Goal: Information Seeking & Learning: Learn about a topic

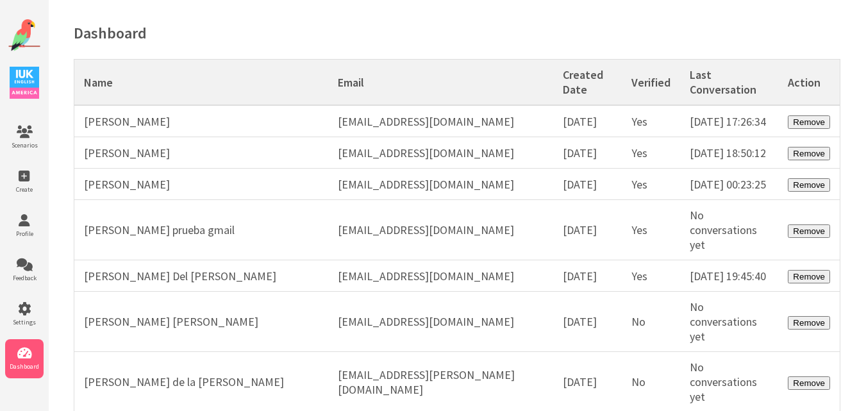
scroll to position [38407, 0]
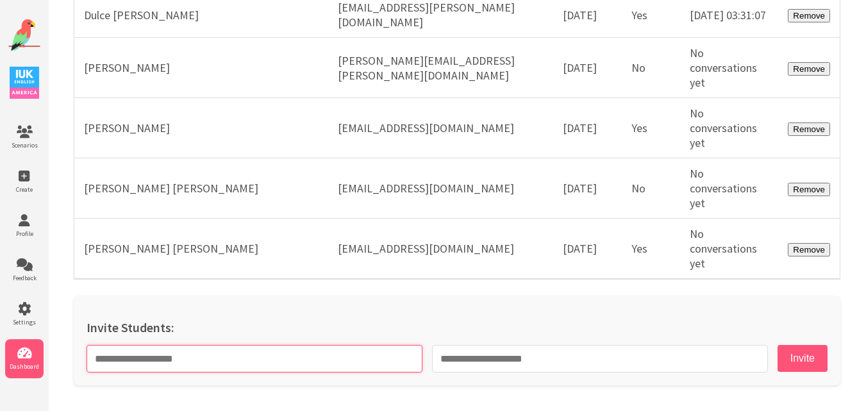
click at [333, 363] on input "text" at bounding box center [255, 359] width 336 height 28
paste input "**********"
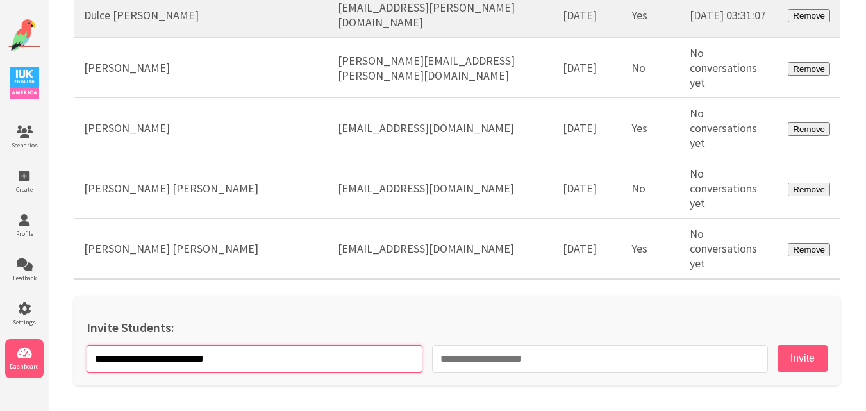
type input "**********"
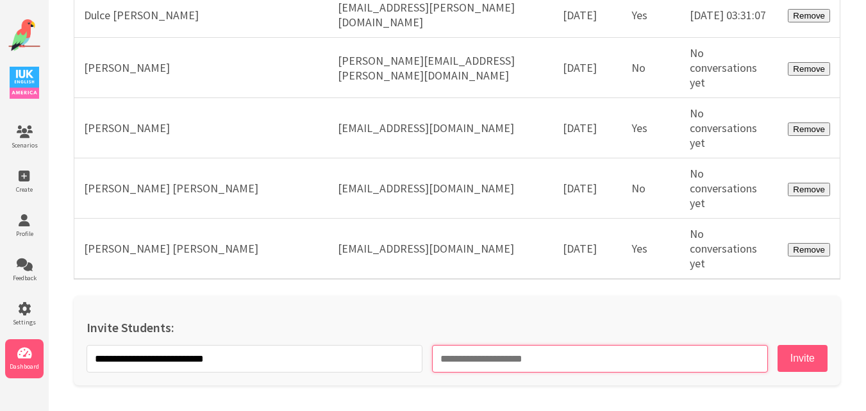
click at [514, 359] on input "email" at bounding box center [600, 359] width 336 height 28
paste input "**********"
type input "**********"
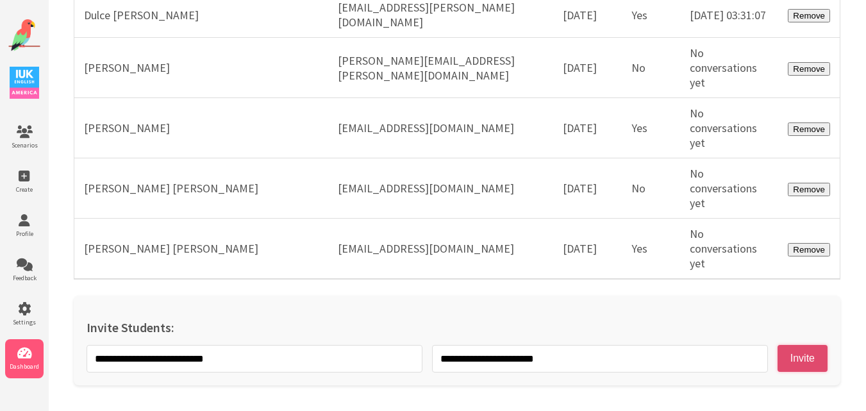
click at [798, 360] on button "Invite" at bounding box center [803, 358] width 50 height 27
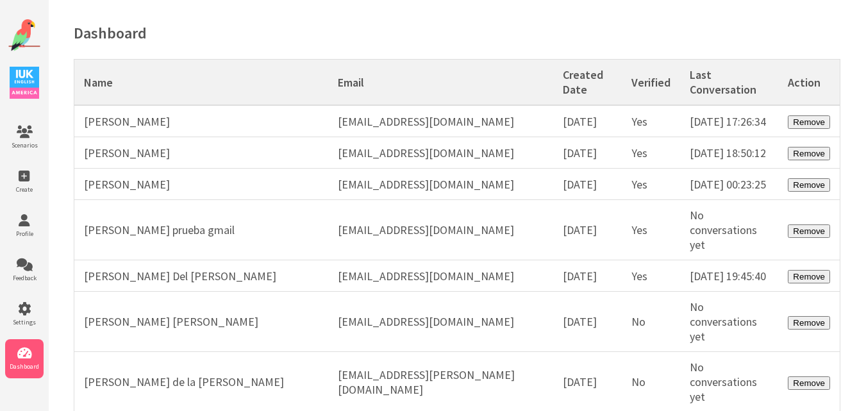
click at [26, 22] on img at bounding box center [24, 35] width 32 height 32
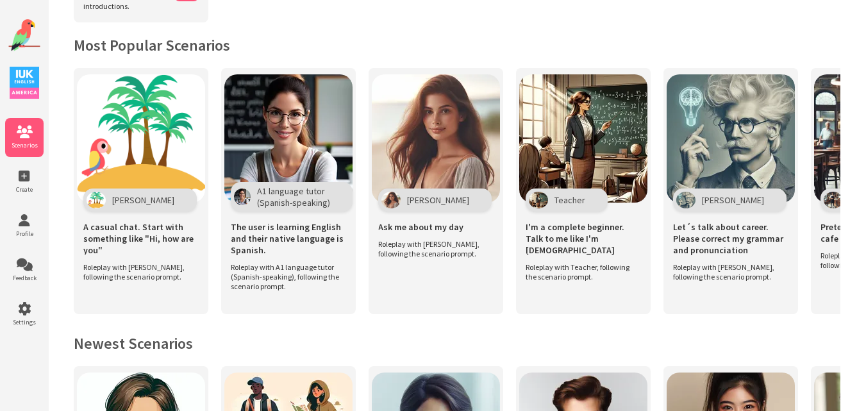
scroll to position [170, 0]
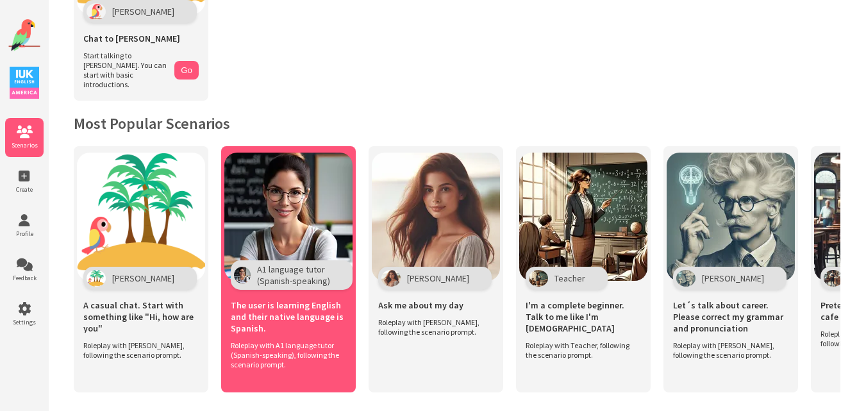
click at [303, 204] on img at bounding box center [288, 217] width 128 height 128
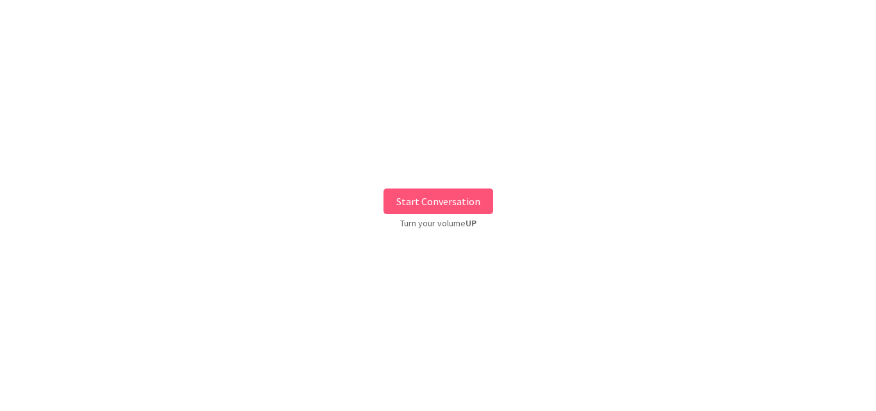
click at [407, 179] on div "Start Conversation Turn your volume UP" at bounding box center [438, 206] width 876 height 392
click at [409, 197] on button "Start Conversation" at bounding box center [438, 202] width 110 height 26
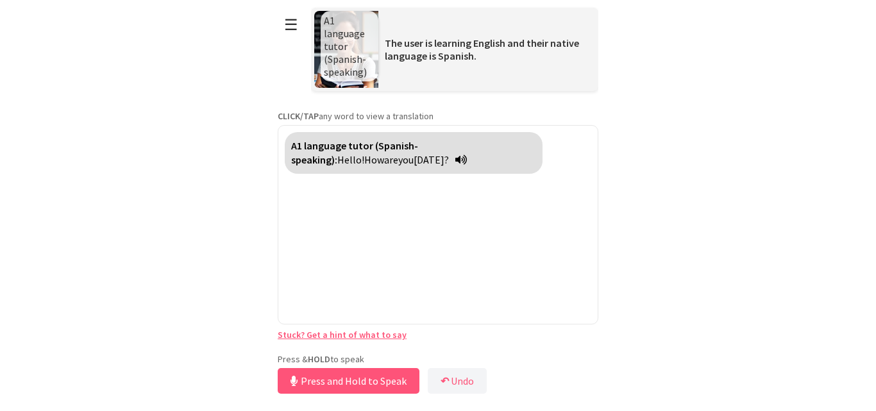
click at [336, 348] on div "**********" at bounding box center [438, 198] width 321 height 397
click at [326, 380] on button "Release to Stop Speaking" at bounding box center [347, 381] width 138 height 26
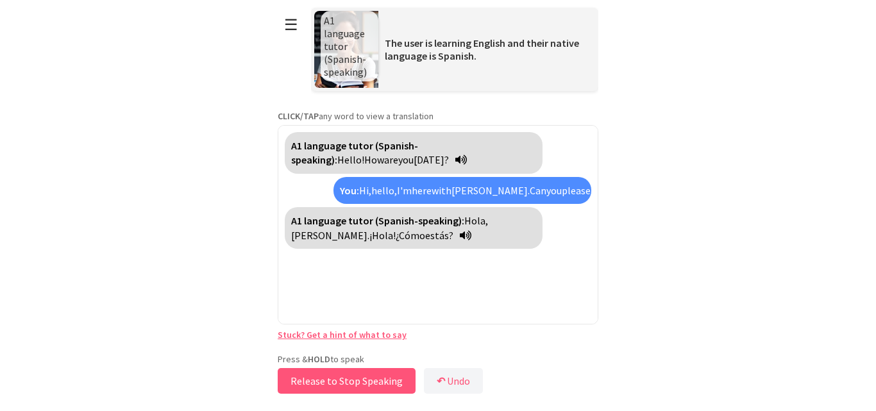
click at [326, 380] on button "Release to Stop Speaking" at bounding box center [347, 381] width 138 height 26
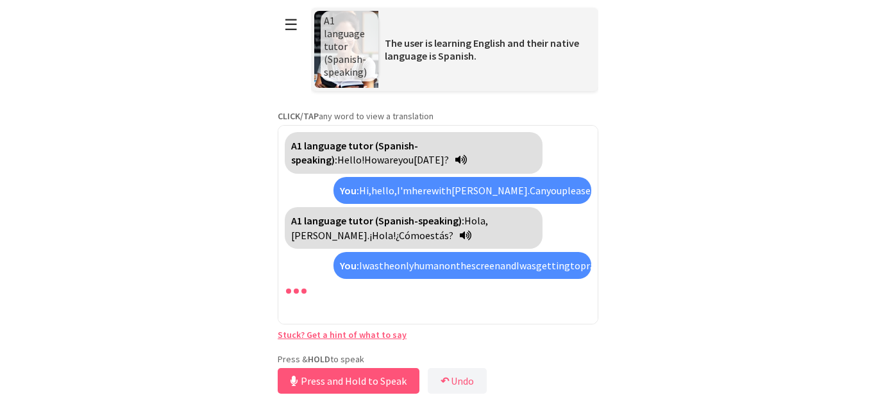
scroll to position [61, 0]
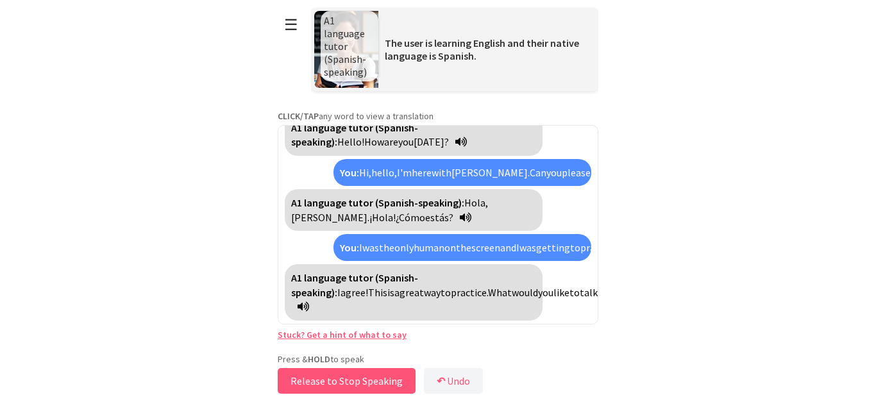
click at [326, 380] on button "Release to Stop Speaking" at bounding box center [347, 381] width 138 height 26
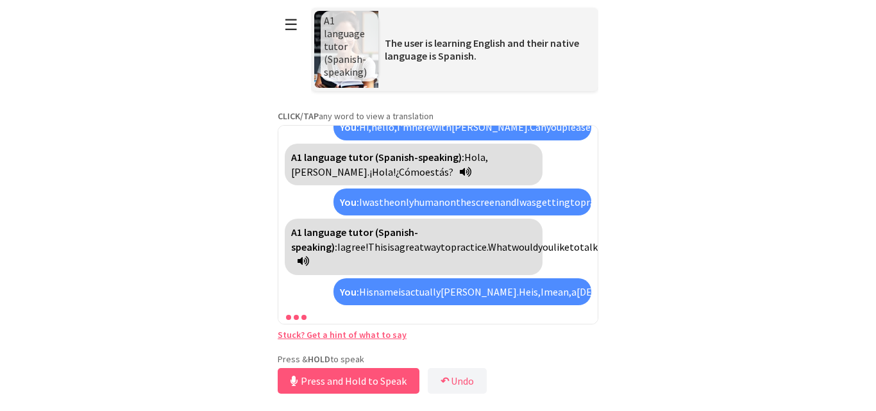
scroll to position [150, 0]
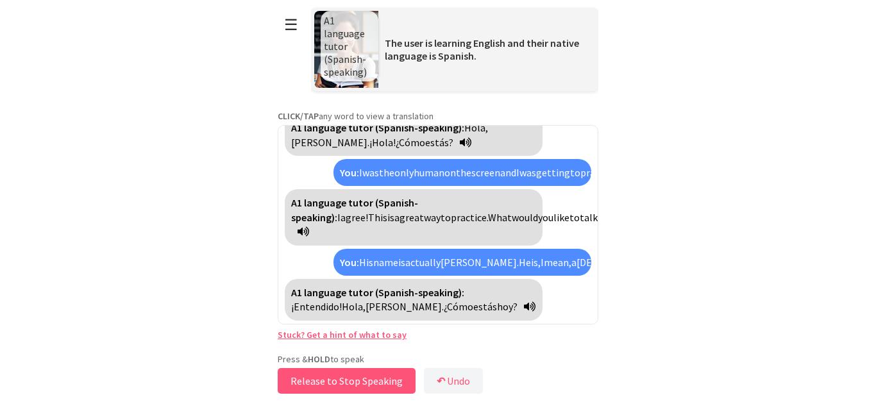
click at [326, 380] on button "Release to Stop Speaking" at bounding box center [347, 381] width 138 height 26
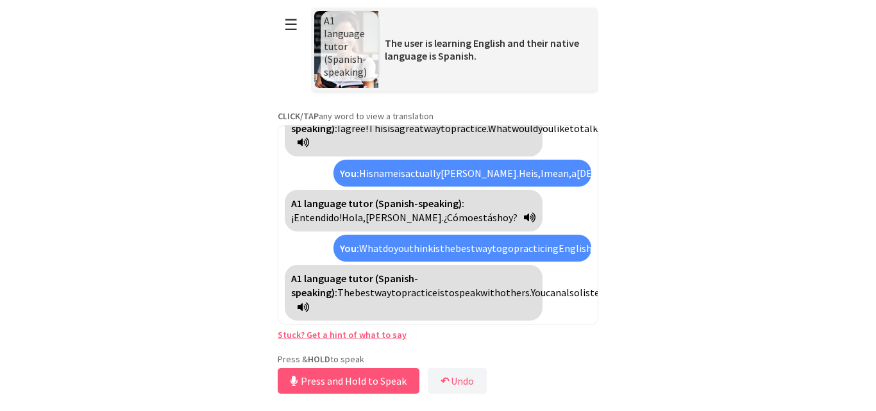
scroll to position [269, 0]
click at [326, 380] on button "Release to Stop Speaking" at bounding box center [347, 381] width 138 height 26
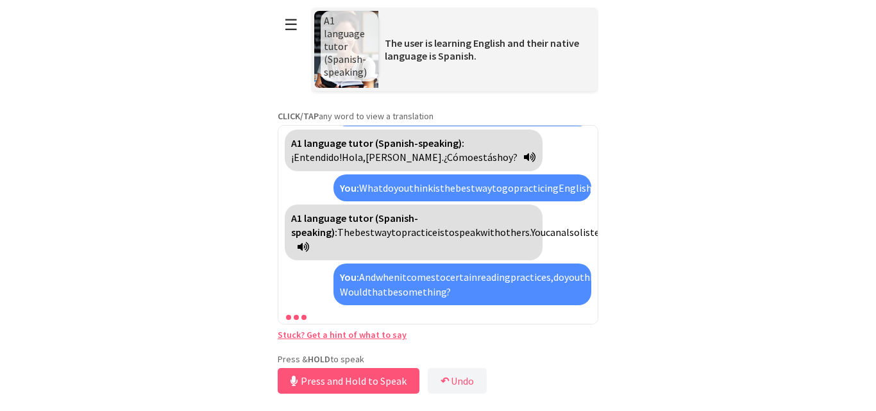
scroll to position [473, 0]
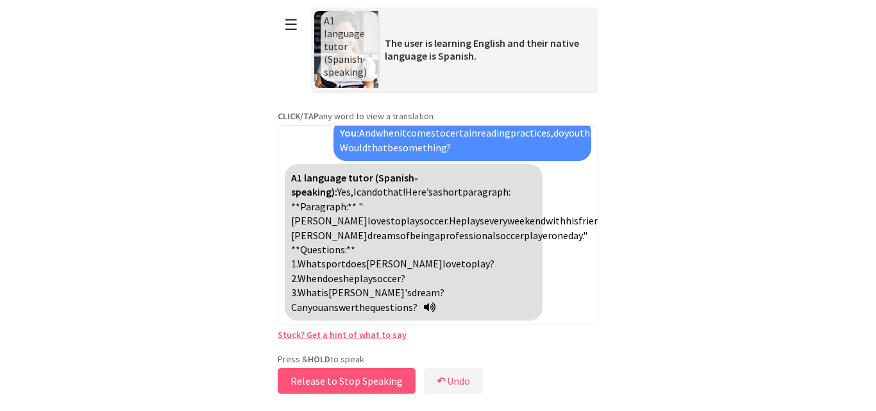
click at [326, 380] on button "Release to Stop Speaking" at bounding box center [347, 381] width 138 height 26
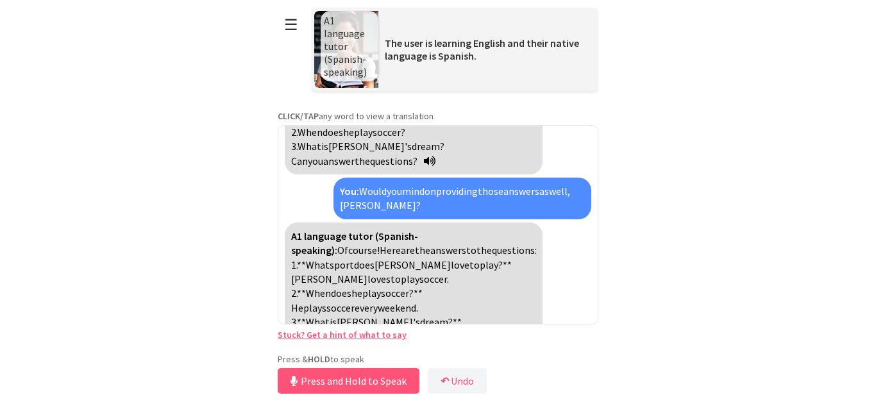
scroll to position [634, 0]
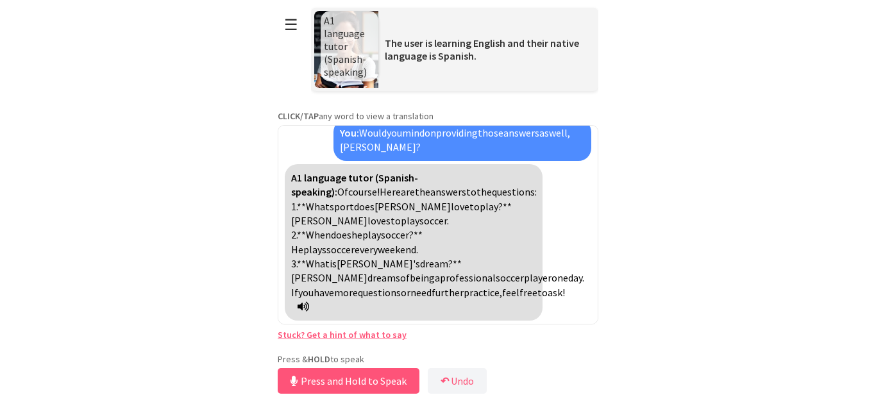
click at [301, 332] on link "Stuck? Get a hint of what to say" at bounding box center [342, 335] width 129 height 12
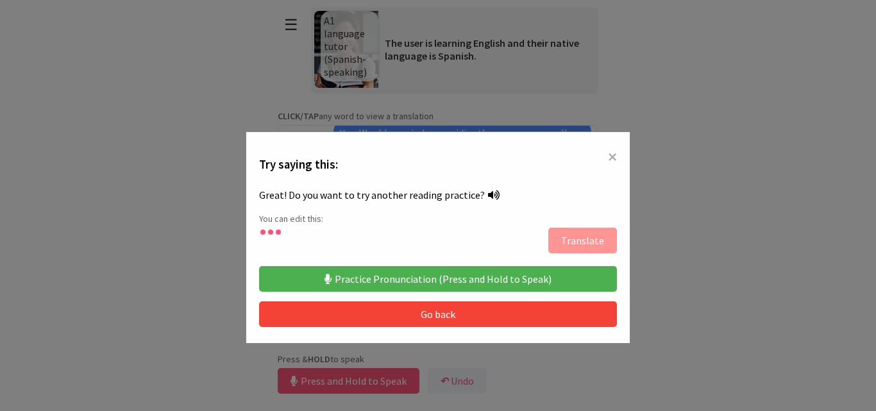
click at [407, 280] on button "Practice Pronunciation (Press and Hold to Speak)" at bounding box center [438, 279] width 358 height 26
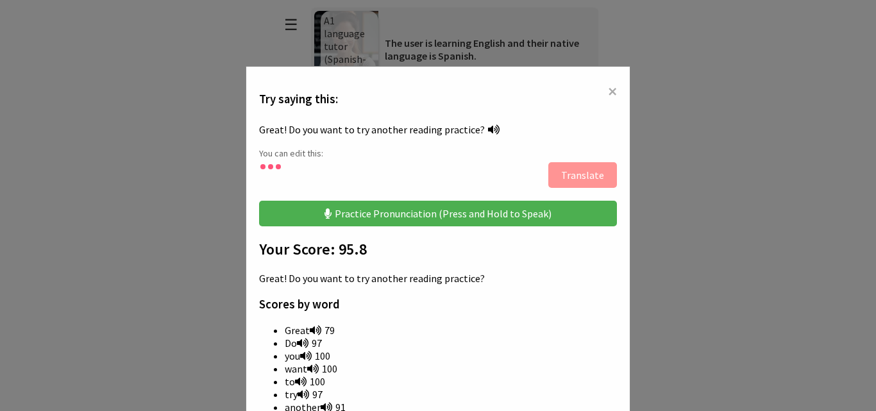
scroll to position [192, 0]
